Goal: Find specific page/section: Find specific page/section

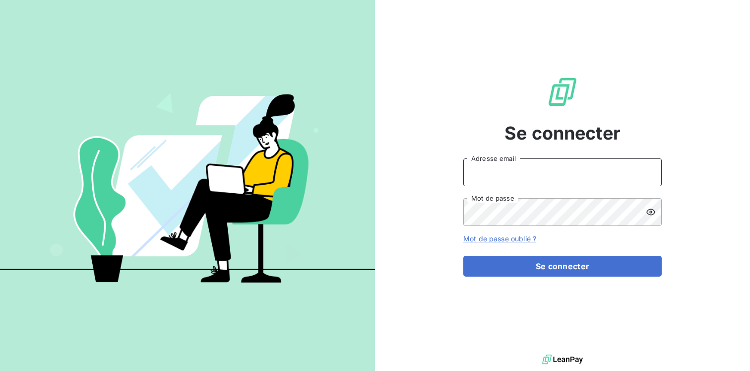
click at [525, 182] on input "Adresse email" at bounding box center [562, 172] width 198 height 28
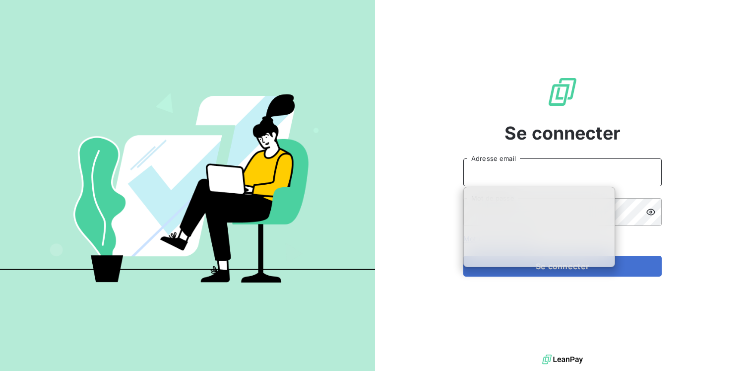
type input "k.berkeley@equippro.fr"
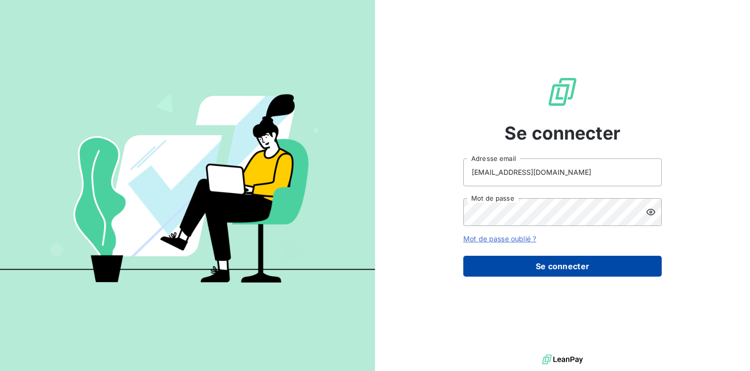
click at [539, 261] on button "Se connecter" at bounding box center [562, 266] width 198 height 21
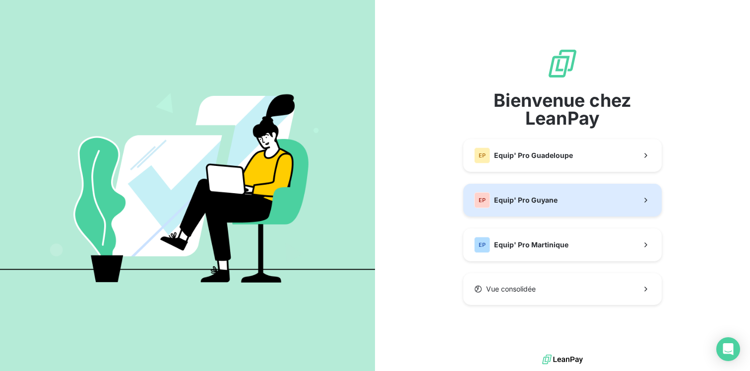
click at [525, 205] on div "EP Equip' Pro Guyane" at bounding box center [515, 200] width 83 height 16
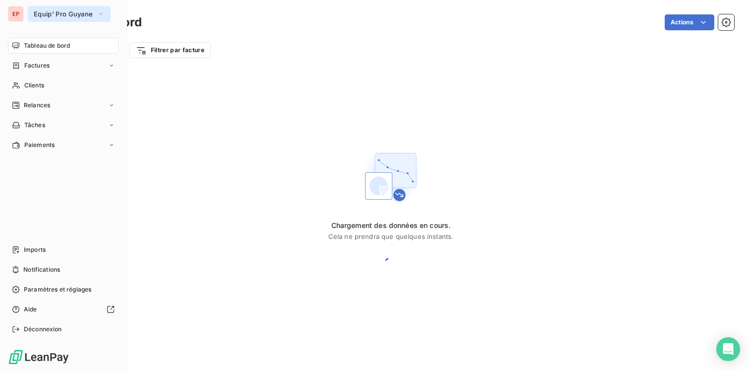
click at [91, 11] on span "Equip' Pro Guyane" at bounding box center [63, 14] width 59 height 8
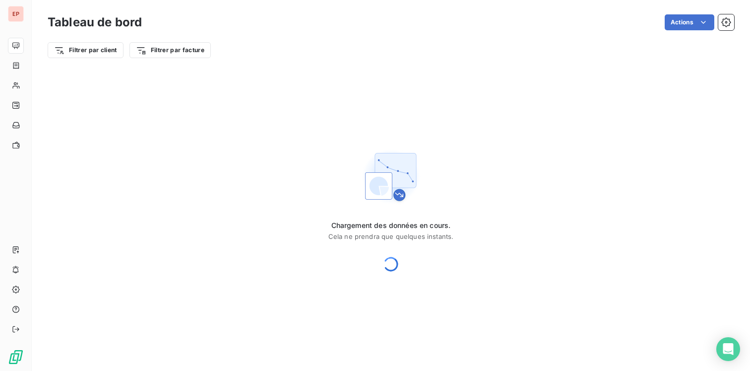
click at [232, 36] on div "Filtrer par client Filtrer par facture" at bounding box center [391, 46] width 687 height 27
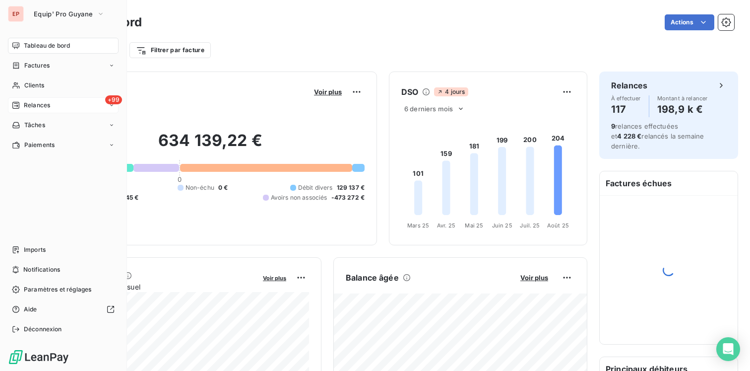
click at [35, 101] on span "Relances" at bounding box center [37, 105] width 26 height 9
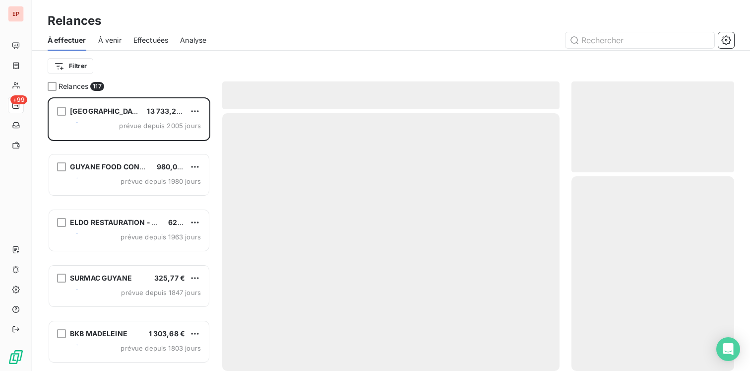
scroll to position [273, 163]
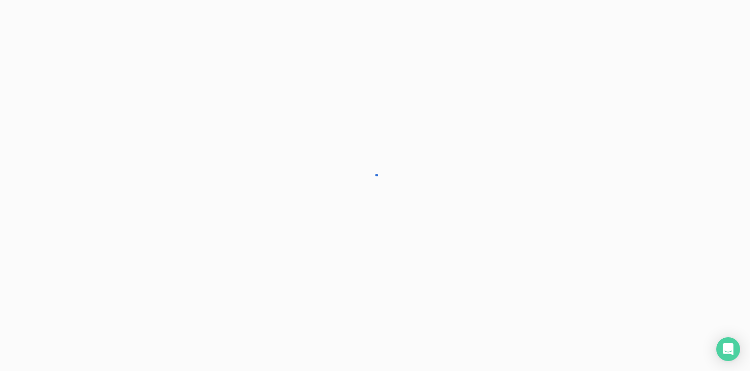
click at [18, 81] on div at bounding box center [375, 185] width 750 height 371
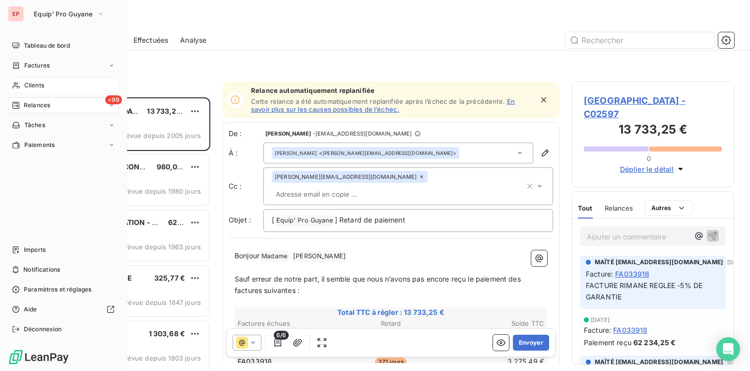
click at [43, 79] on div "Clients" at bounding box center [63, 85] width 111 height 16
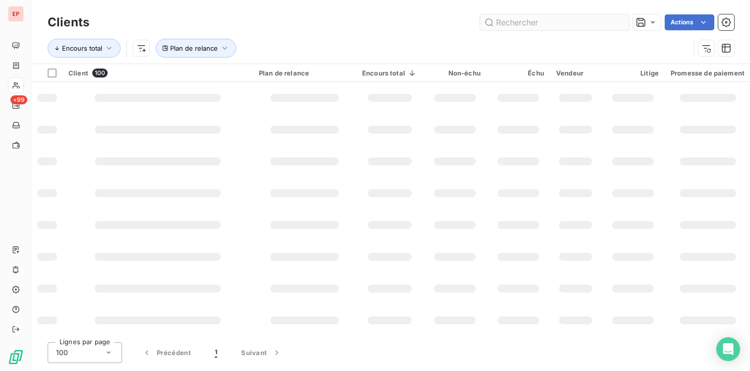
click at [532, 23] on input "text" at bounding box center [554, 22] width 149 height 16
type input "belle terre"
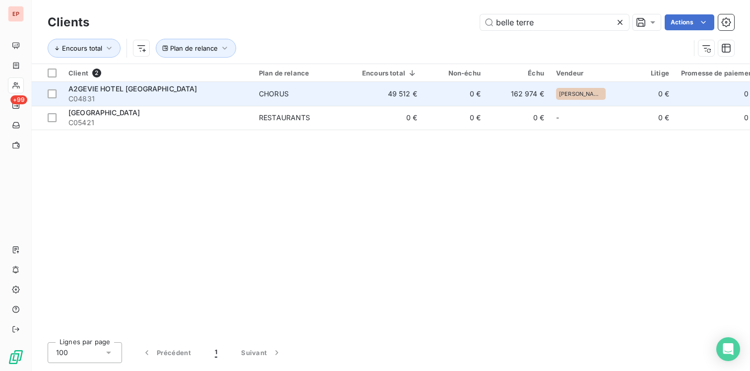
click at [417, 93] on td "49 512 €" at bounding box center [389, 94] width 67 height 24
